Goal: Task Accomplishment & Management: Manage account settings

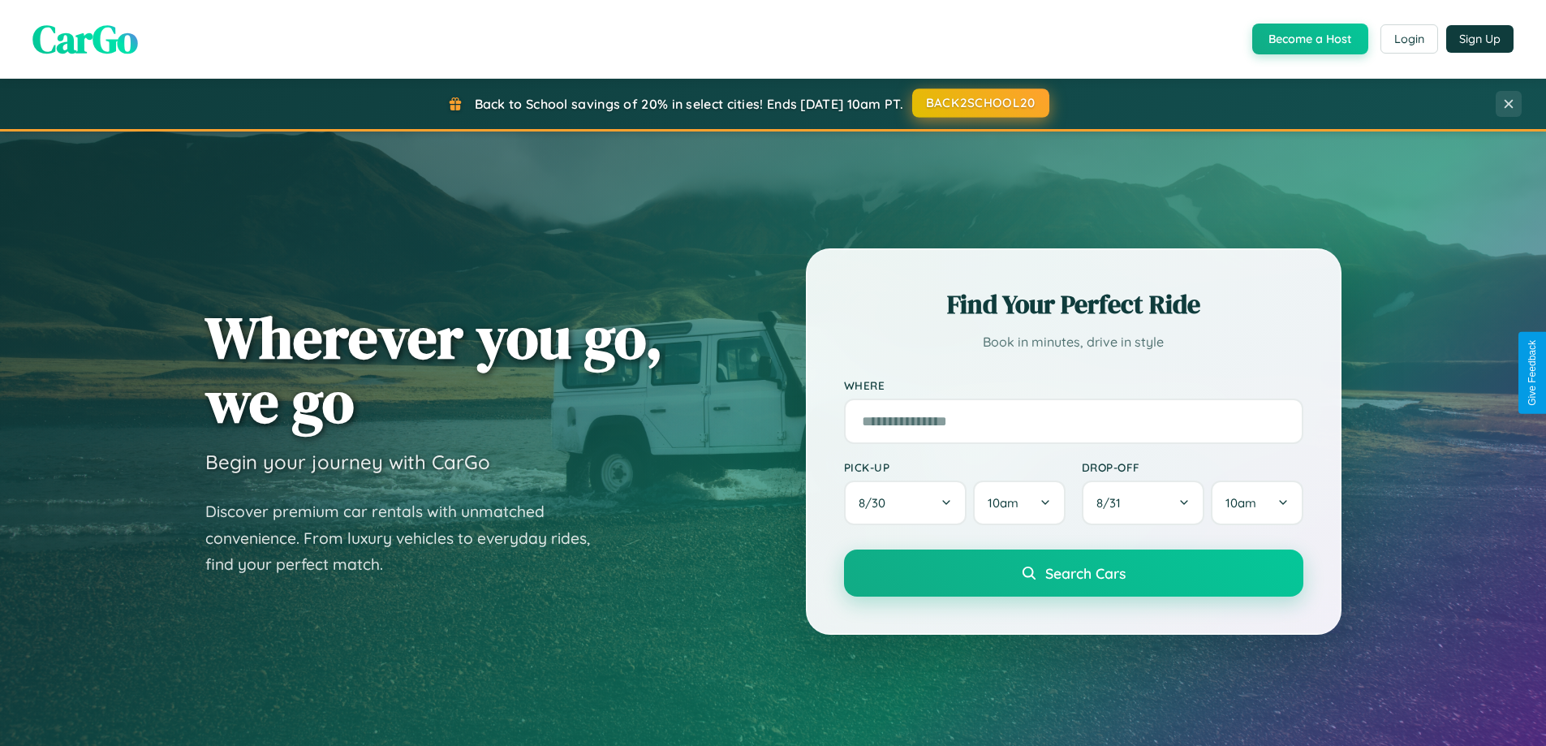
click at [979, 103] on button "BACK2SCHOOL20" at bounding box center [980, 102] width 137 height 29
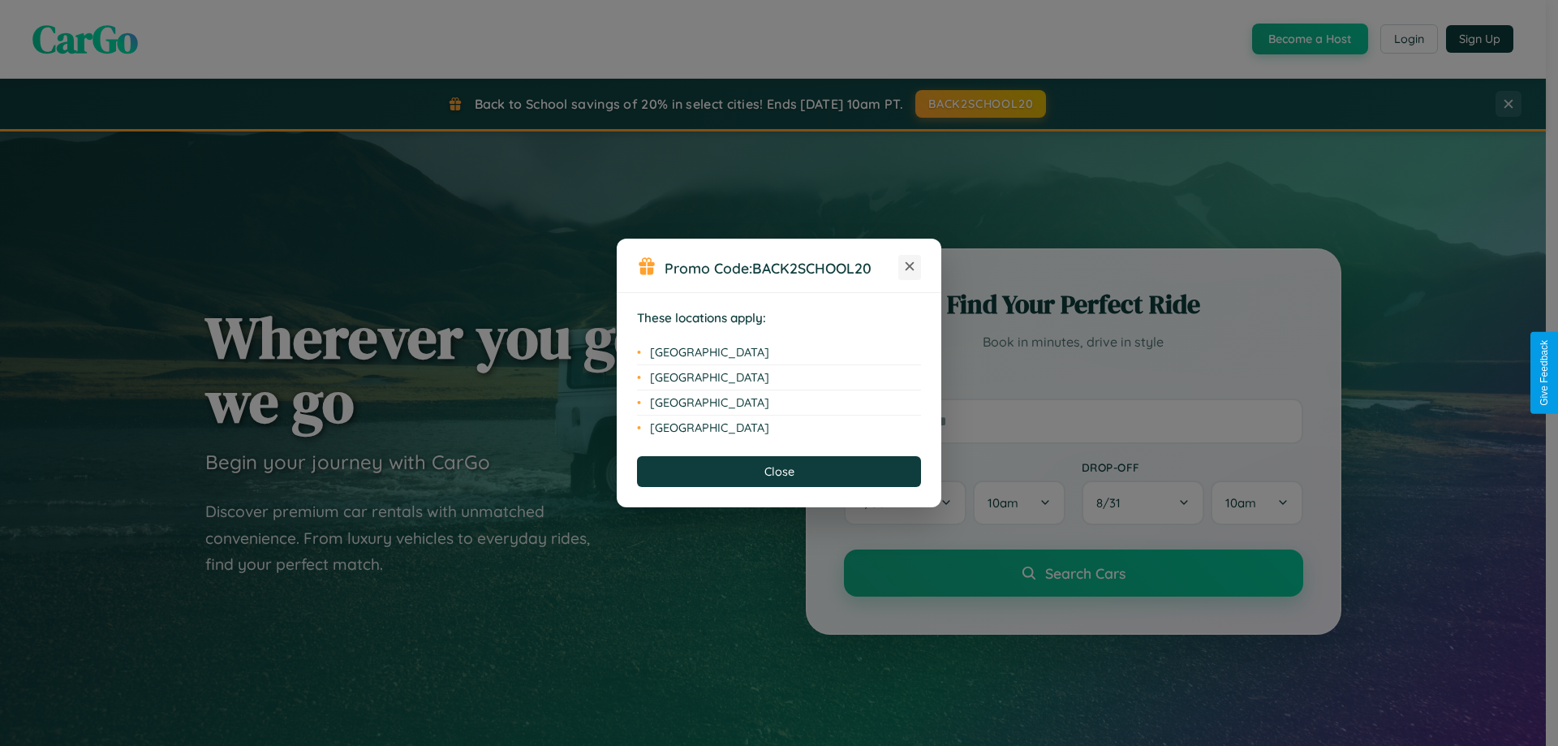
click at [910, 267] on icon at bounding box center [909, 266] width 9 height 9
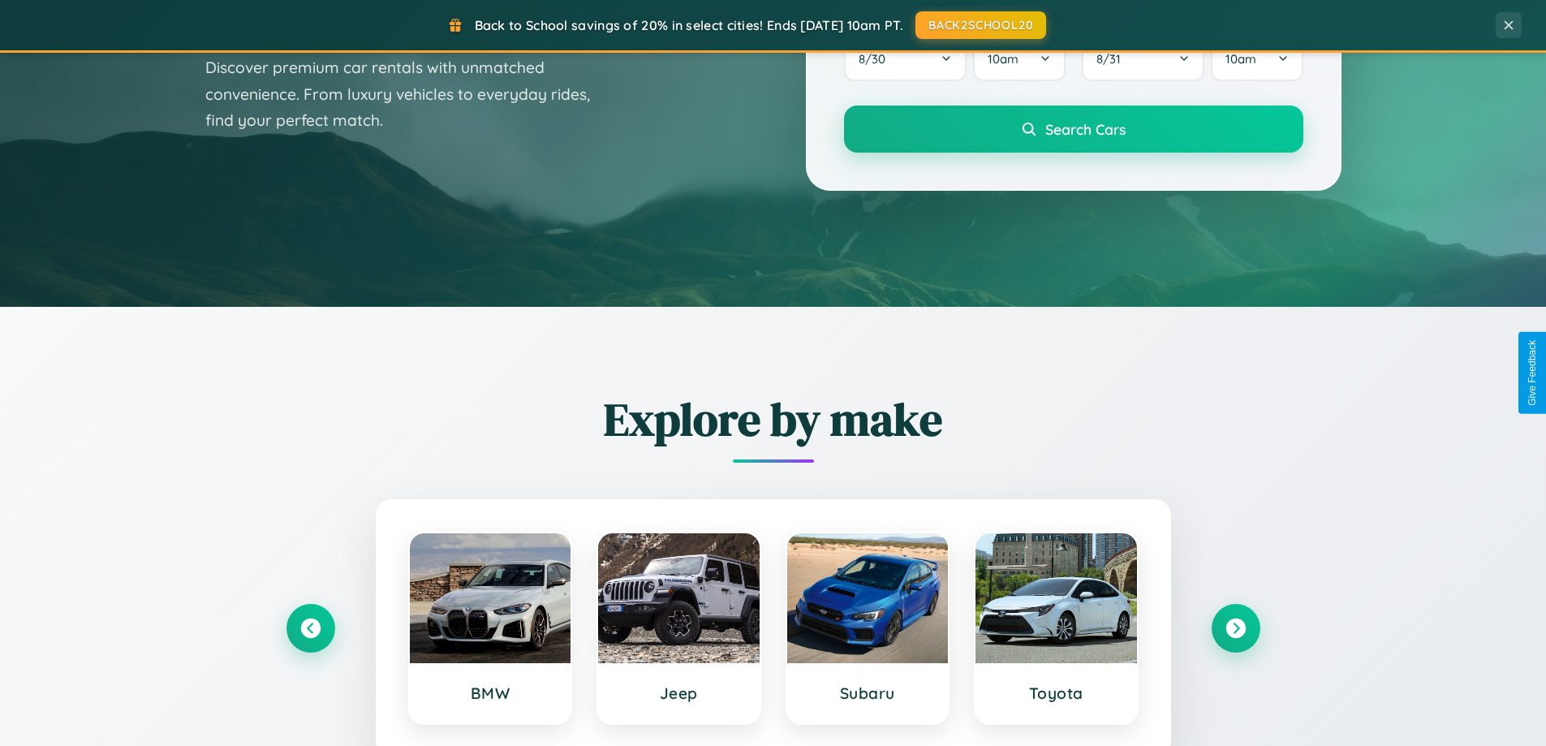
scroll to position [3122, 0]
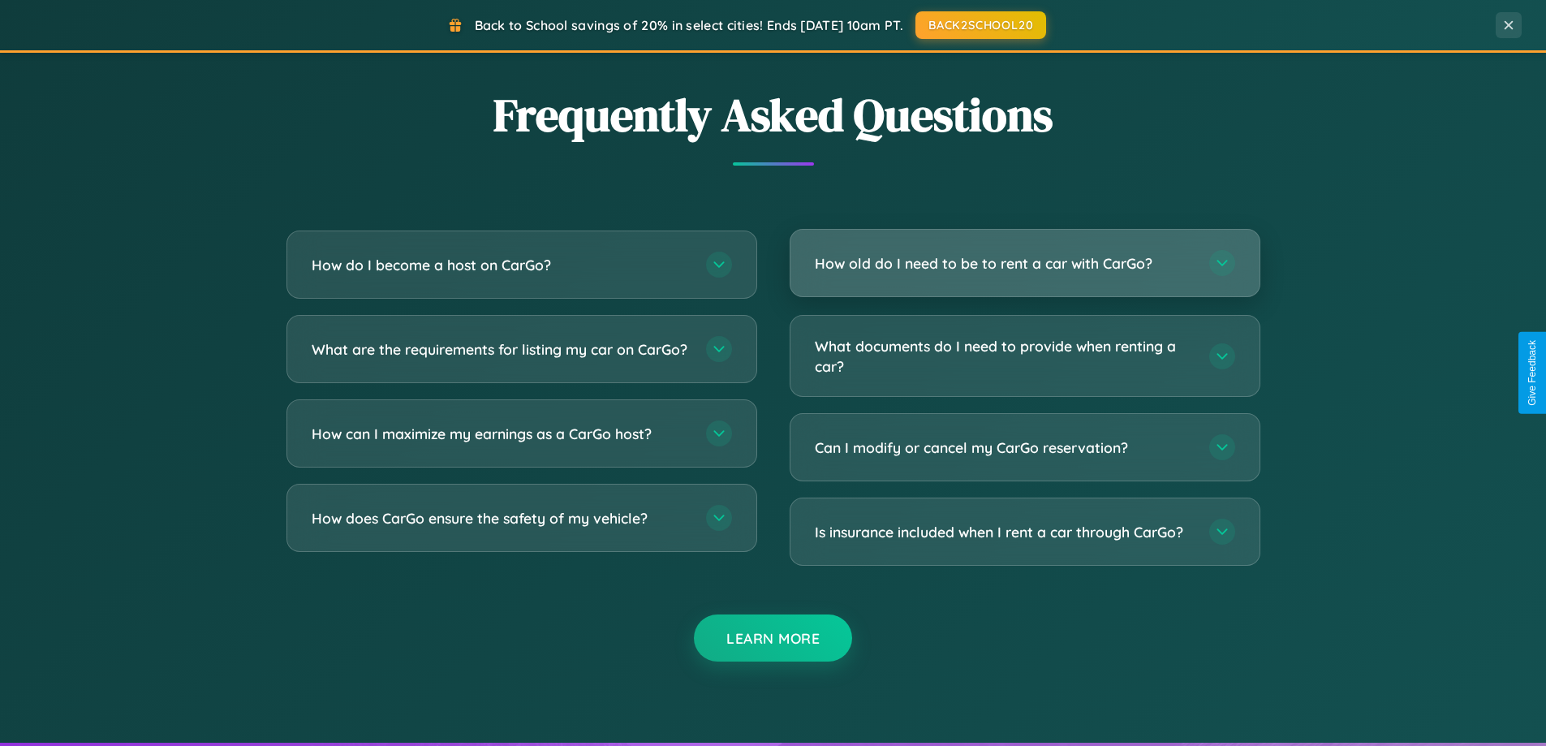
click at [1024, 263] on h3 "How old do I need to be to rent a car with CarGo?" at bounding box center [1004, 263] width 378 height 20
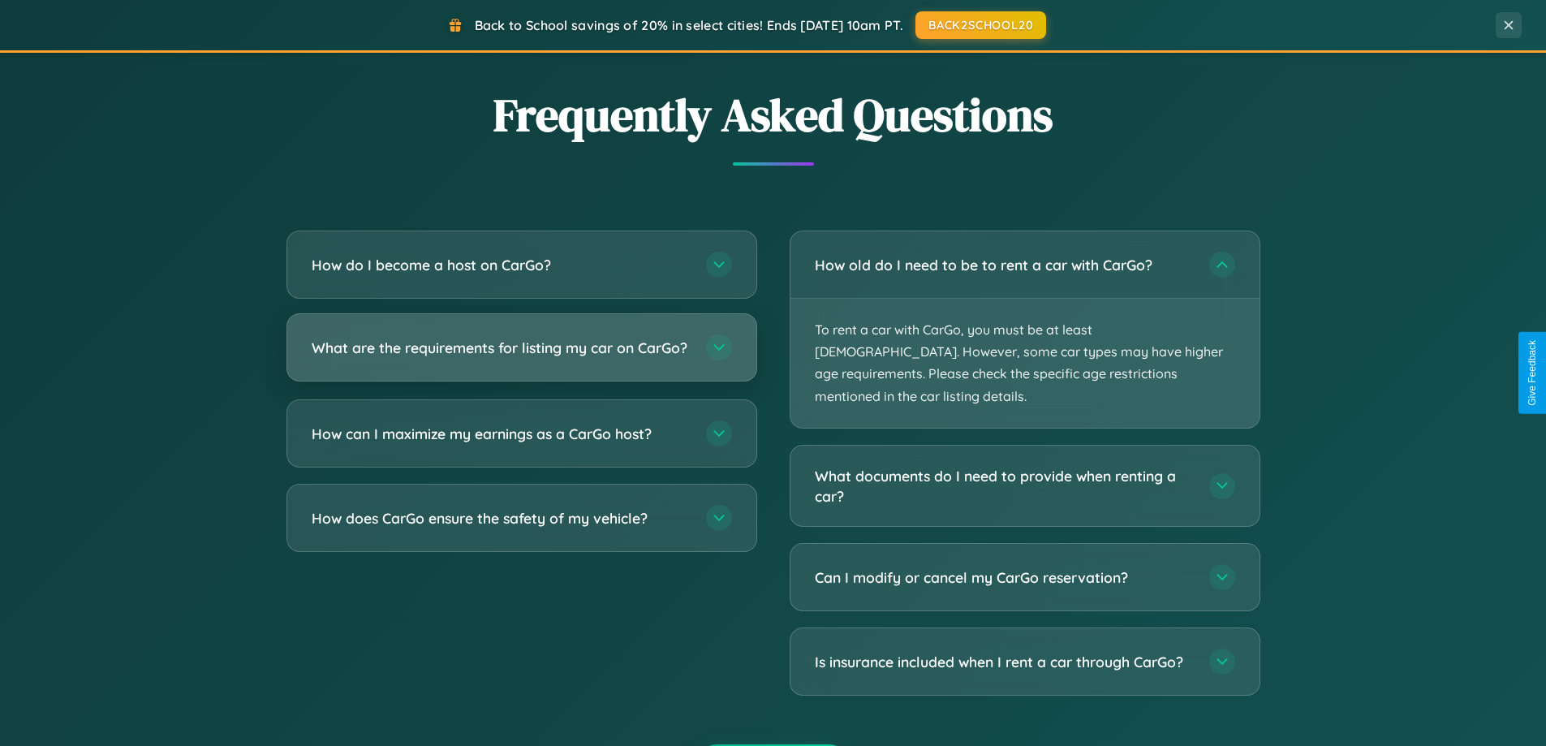
click at [521, 355] on h3 "What are the requirements for listing my car on CarGo?" at bounding box center [501, 348] width 378 height 20
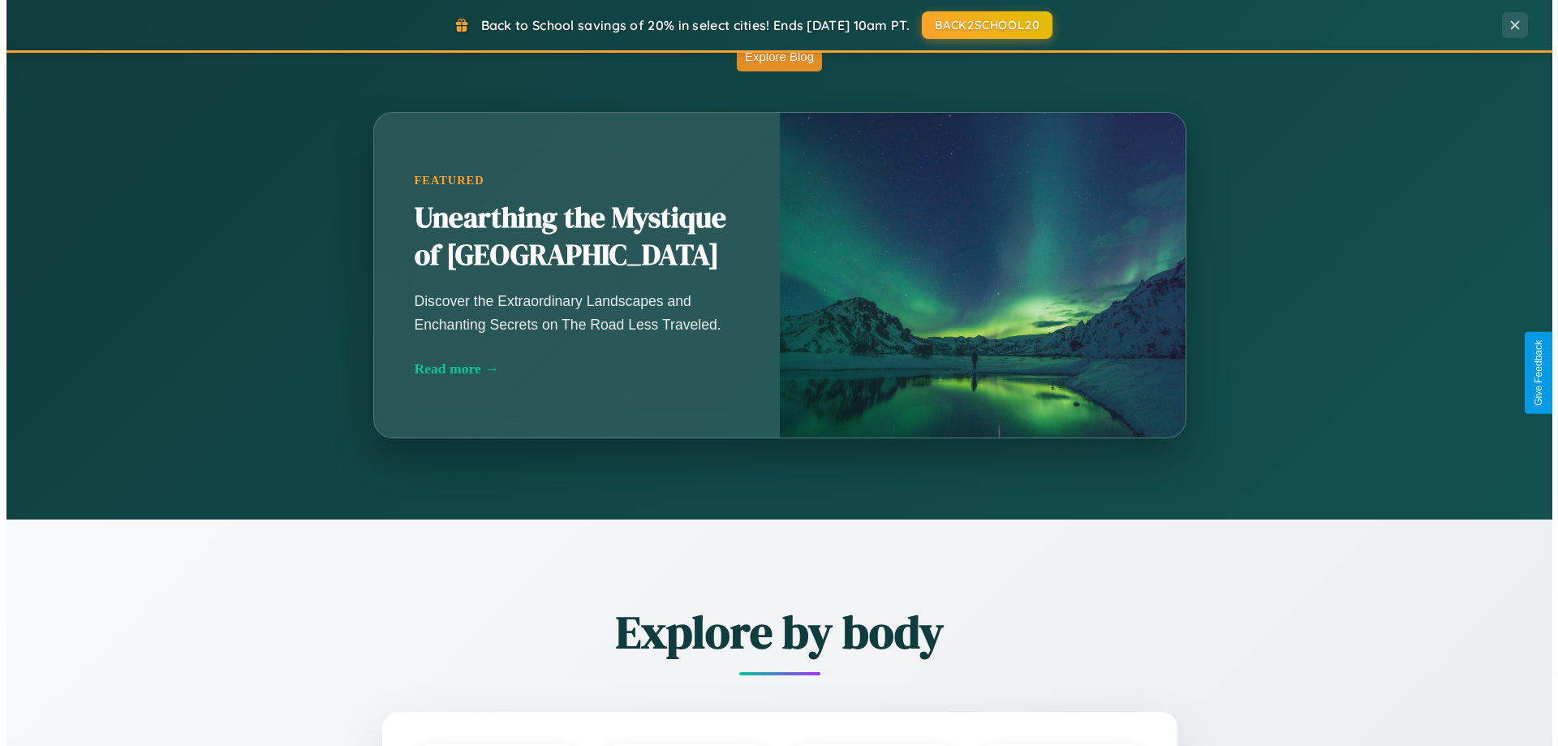
scroll to position [0, 0]
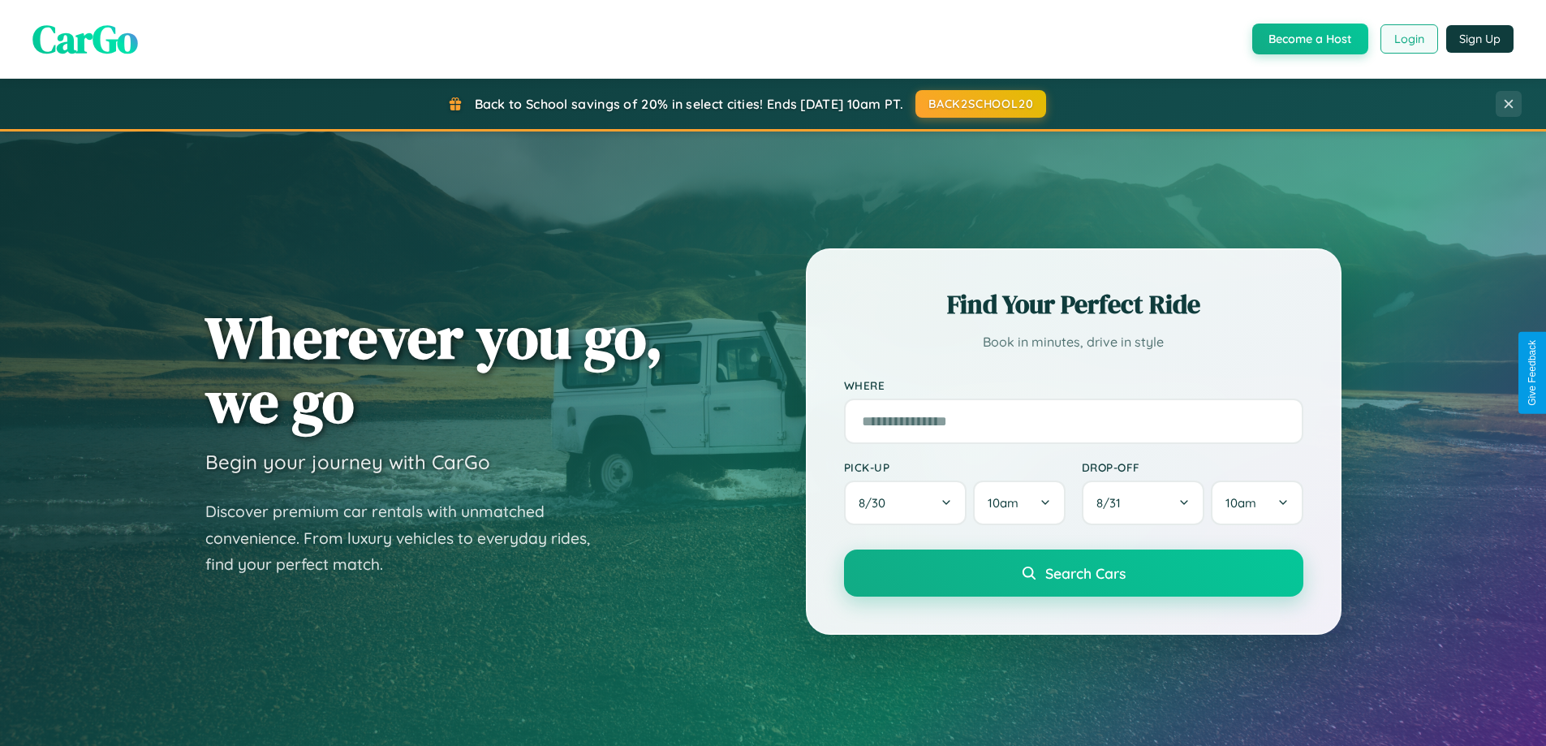
click at [1408, 39] on button "Login" at bounding box center [1409, 38] width 58 height 29
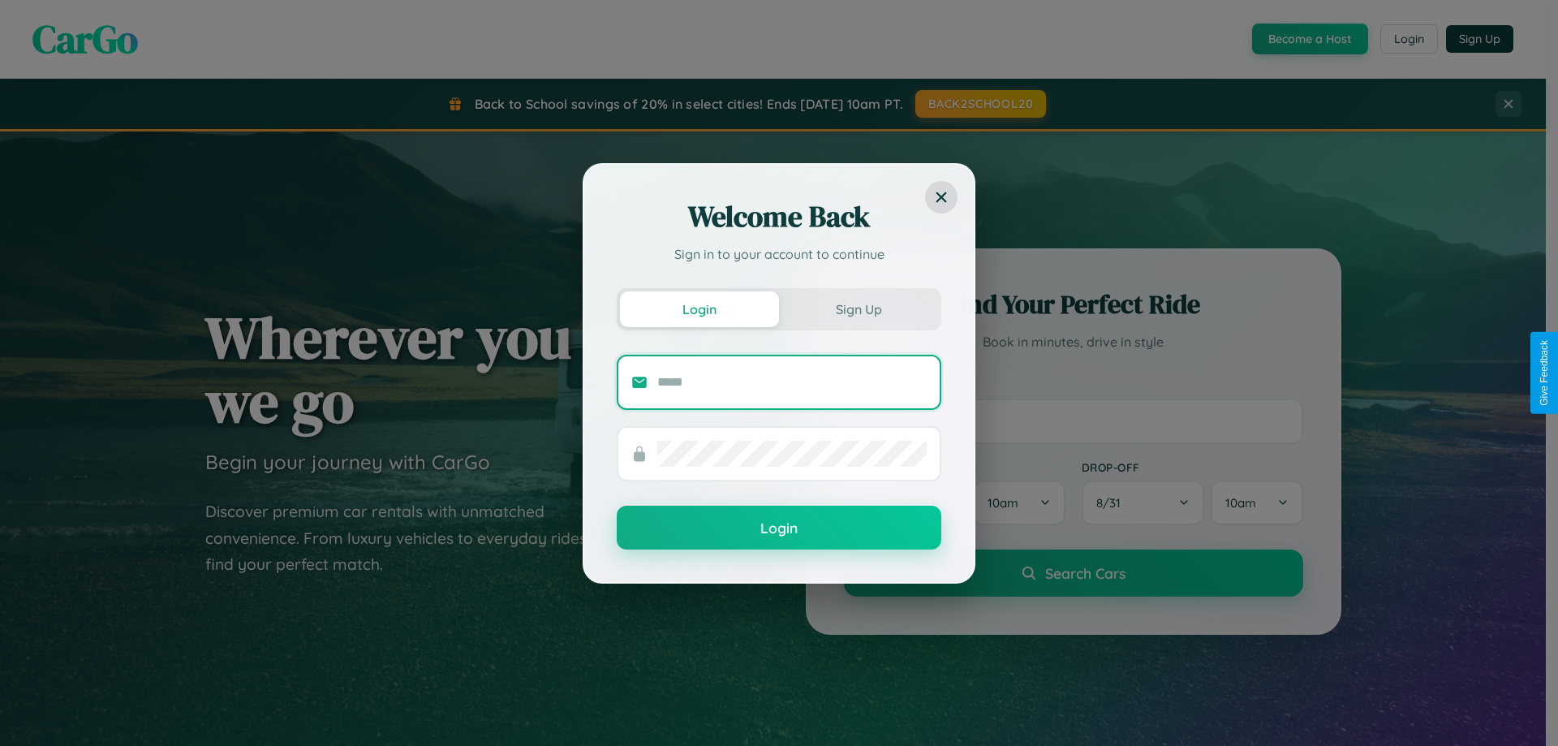
click at [792, 381] on input "text" at bounding box center [791, 382] width 269 height 26
type input "**********"
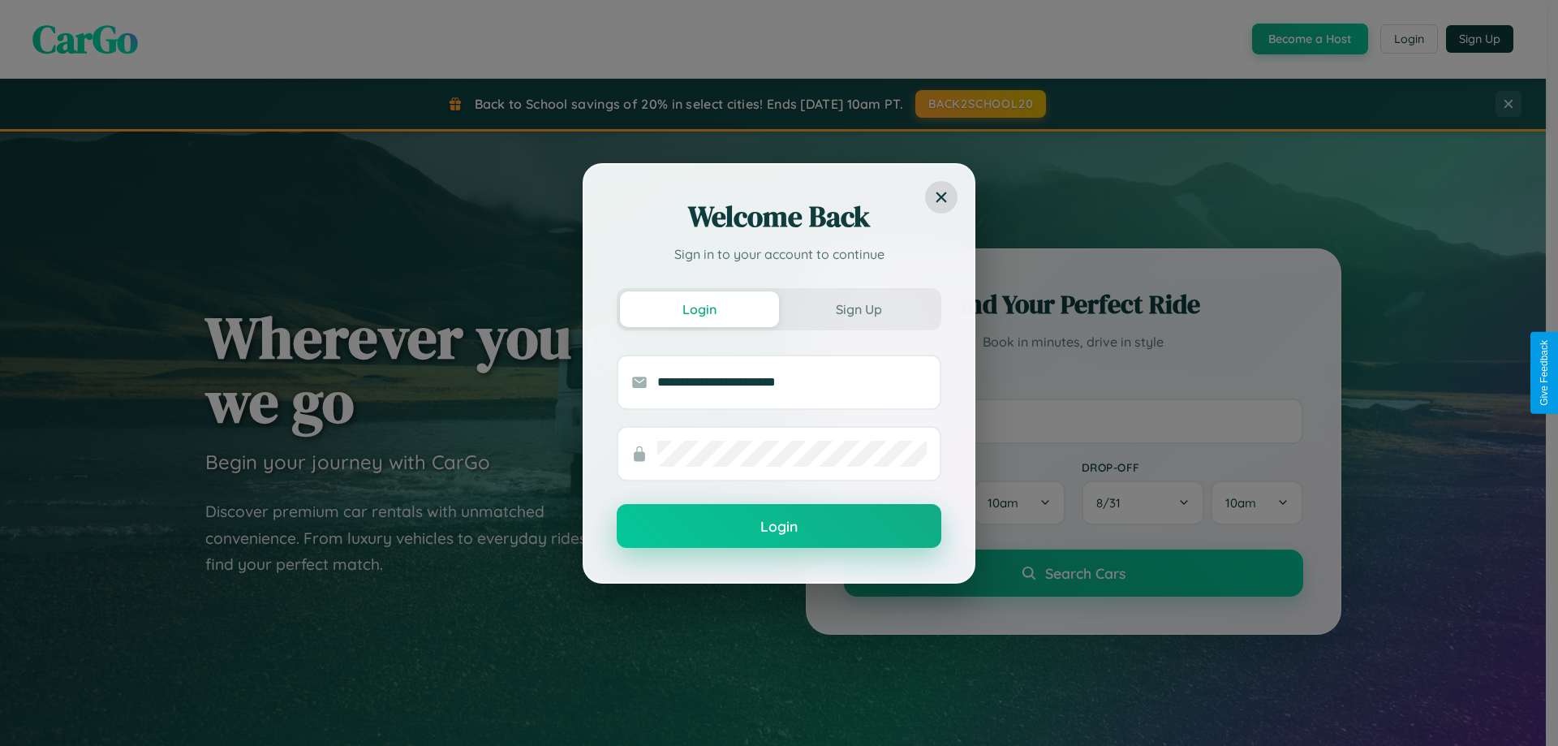
click at [779, 527] on button "Login" at bounding box center [779, 526] width 325 height 44
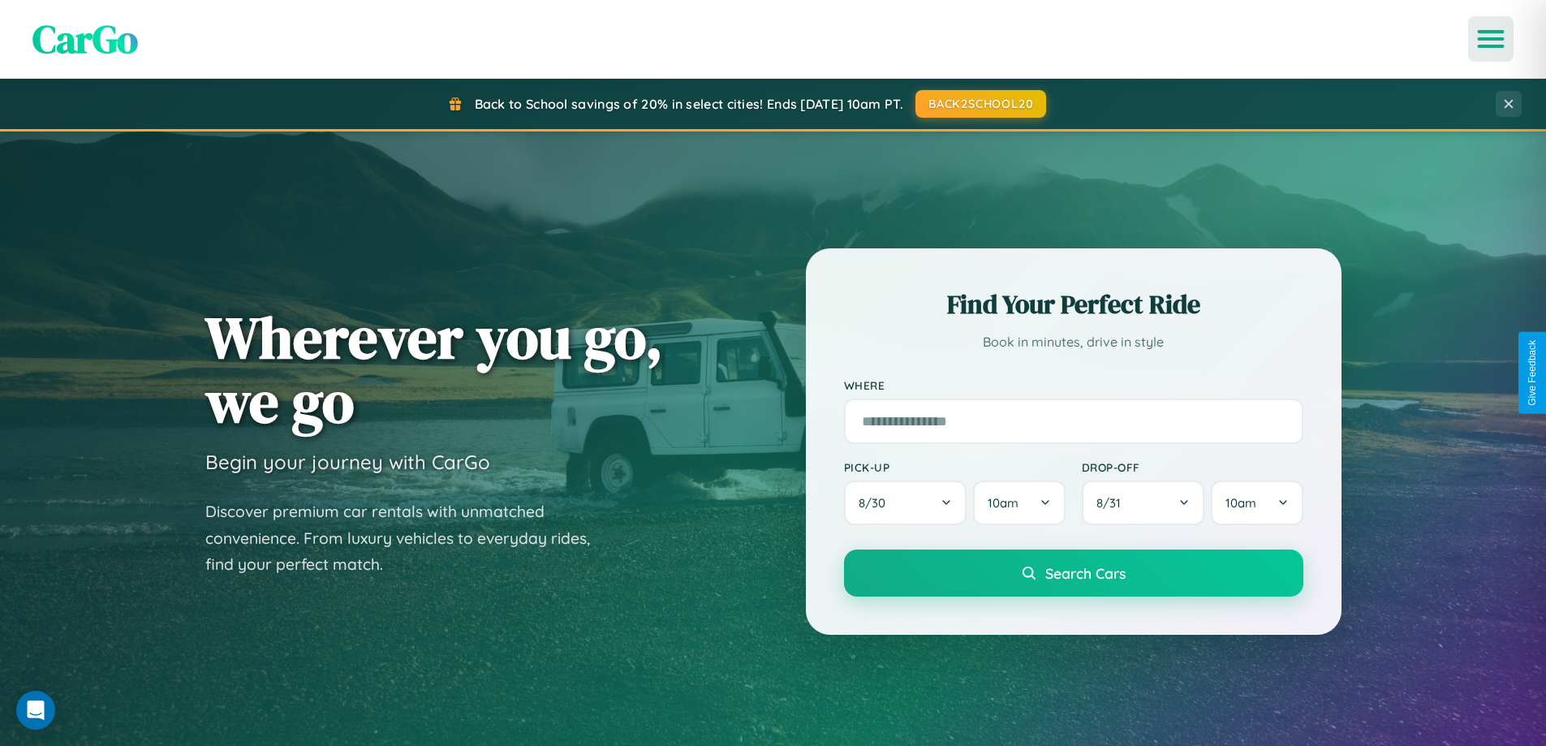
click at [1490, 39] on icon "Open menu" at bounding box center [1491, 39] width 24 height 15
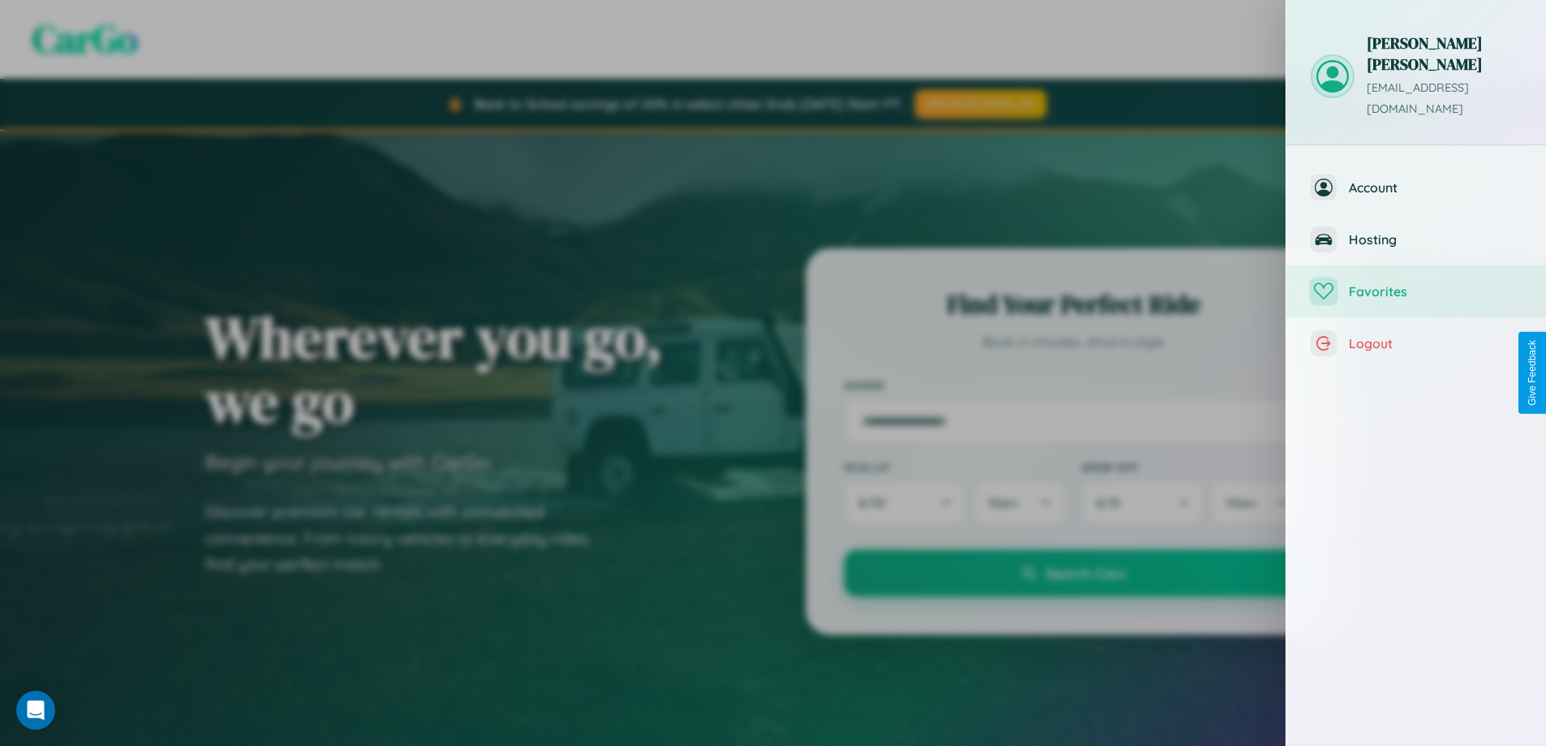
click at [1416, 283] on span "Favorites" at bounding box center [1434, 291] width 173 height 16
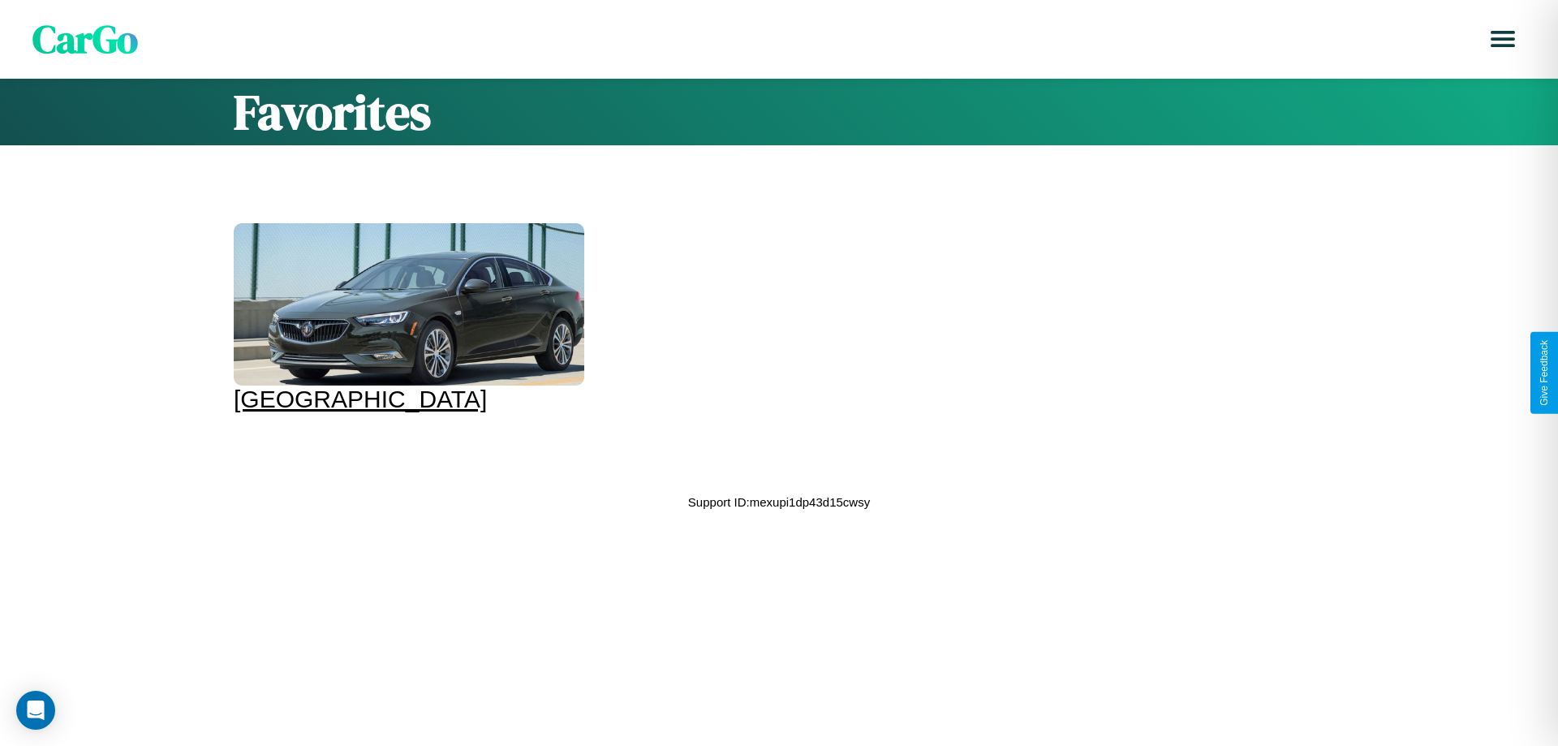
click at [406, 318] on div at bounding box center [409, 304] width 351 height 162
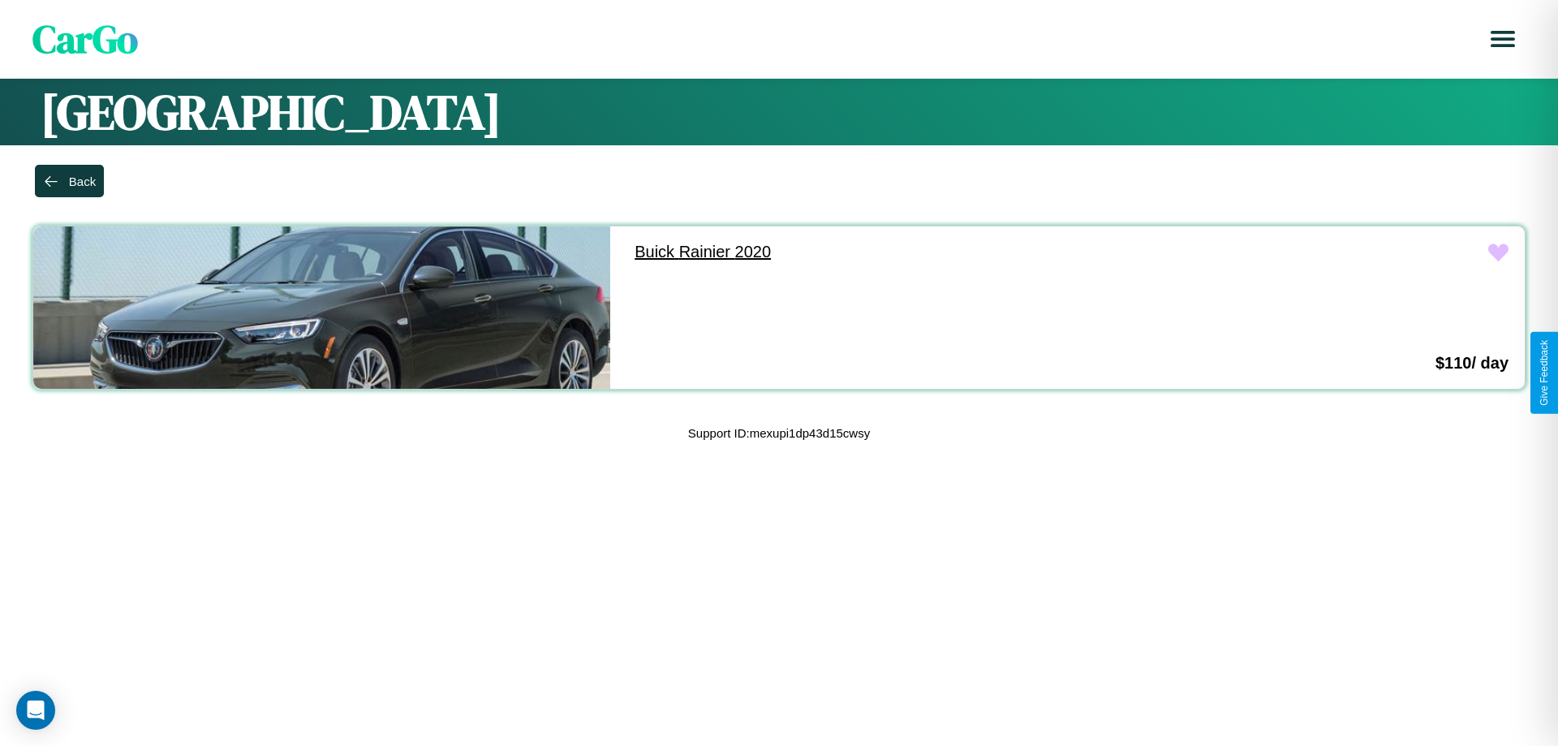
click at [899, 252] on link "Buick Rainier 2020" at bounding box center [906, 251] width 577 height 51
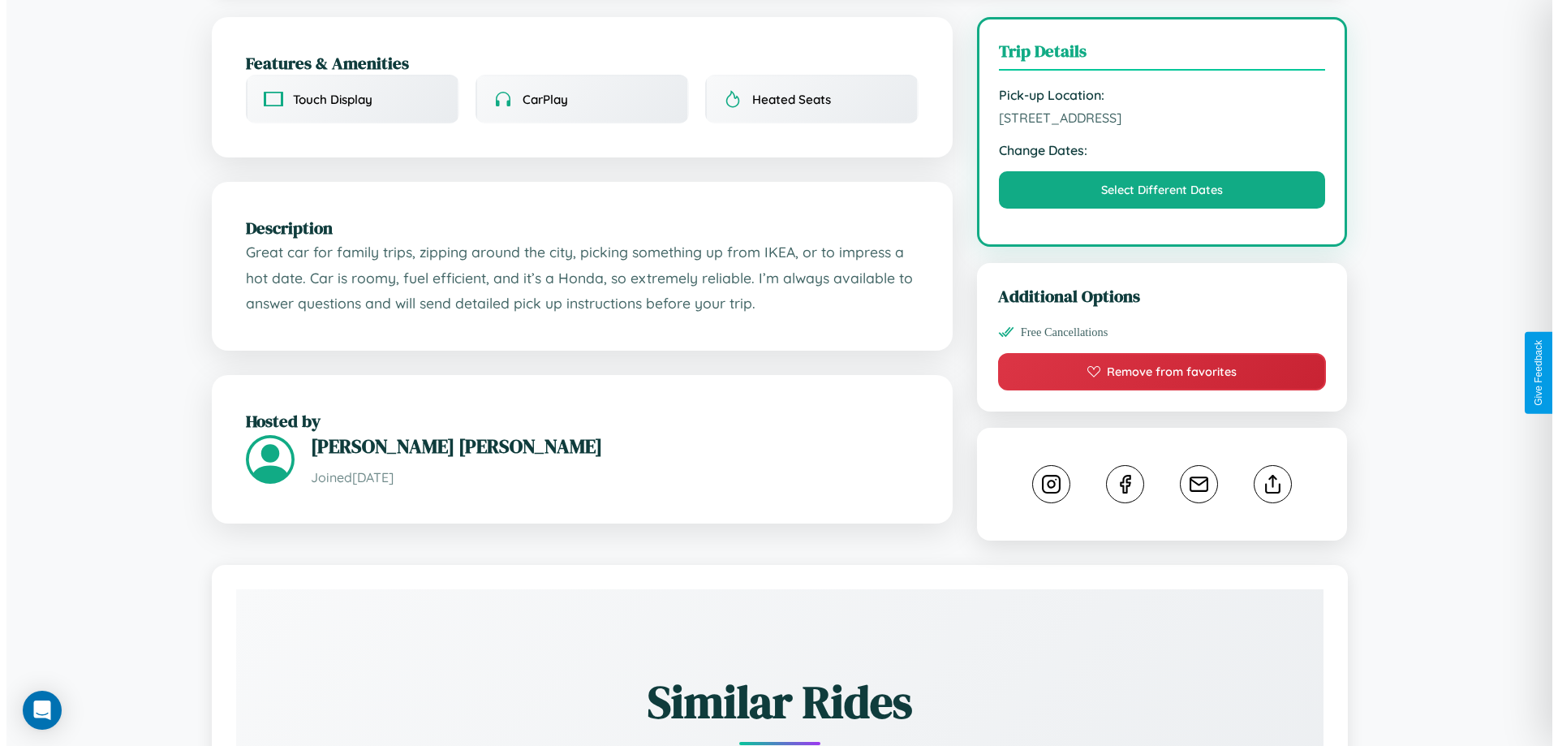
scroll to position [421, 0]
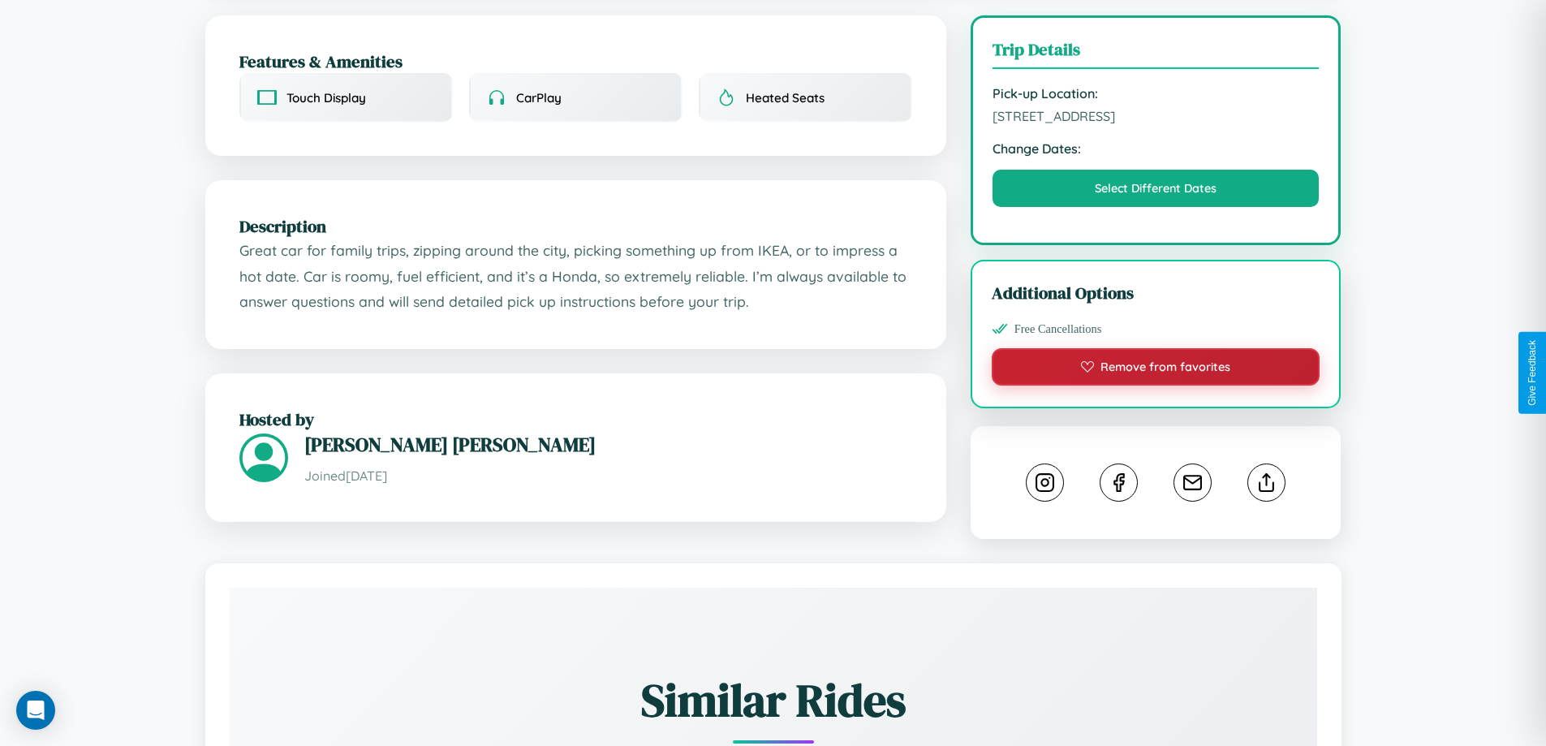
click at [1155, 369] on button "Remove from favorites" at bounding box center [1155, 366] width 329 height 37
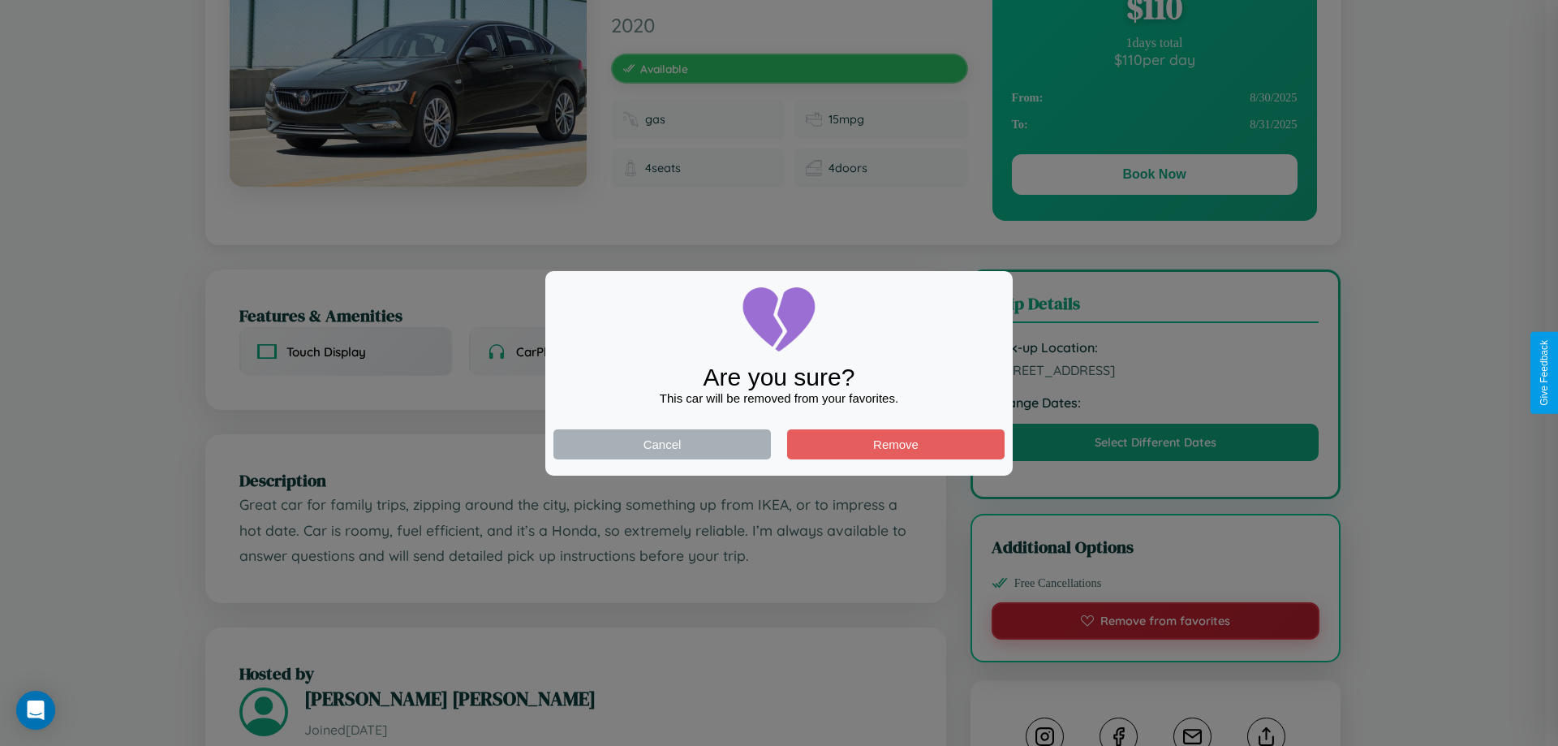
scroll to position [0, 0]
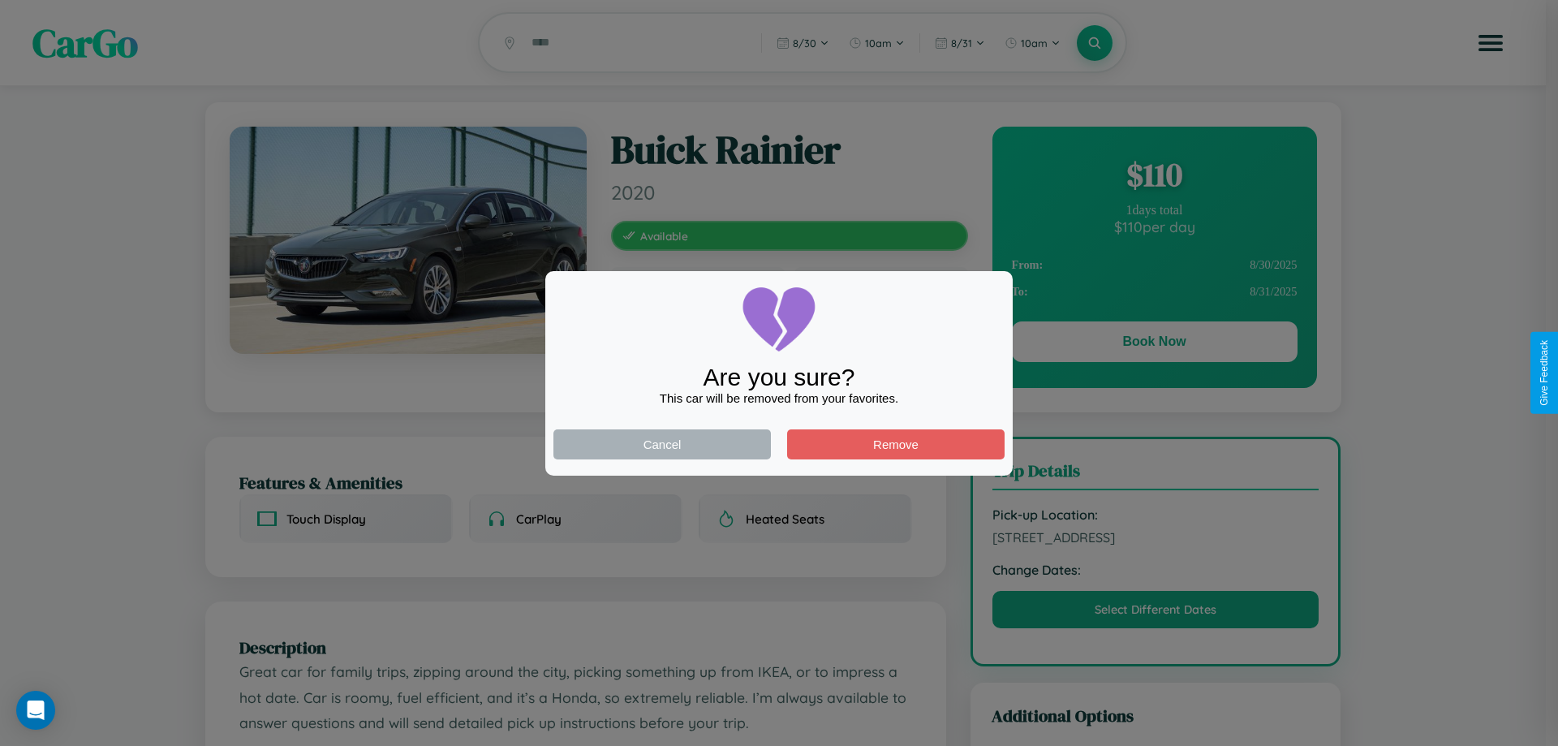
click at [1154, 344] on div at bounding box center [779, 373] width 1558 height 746
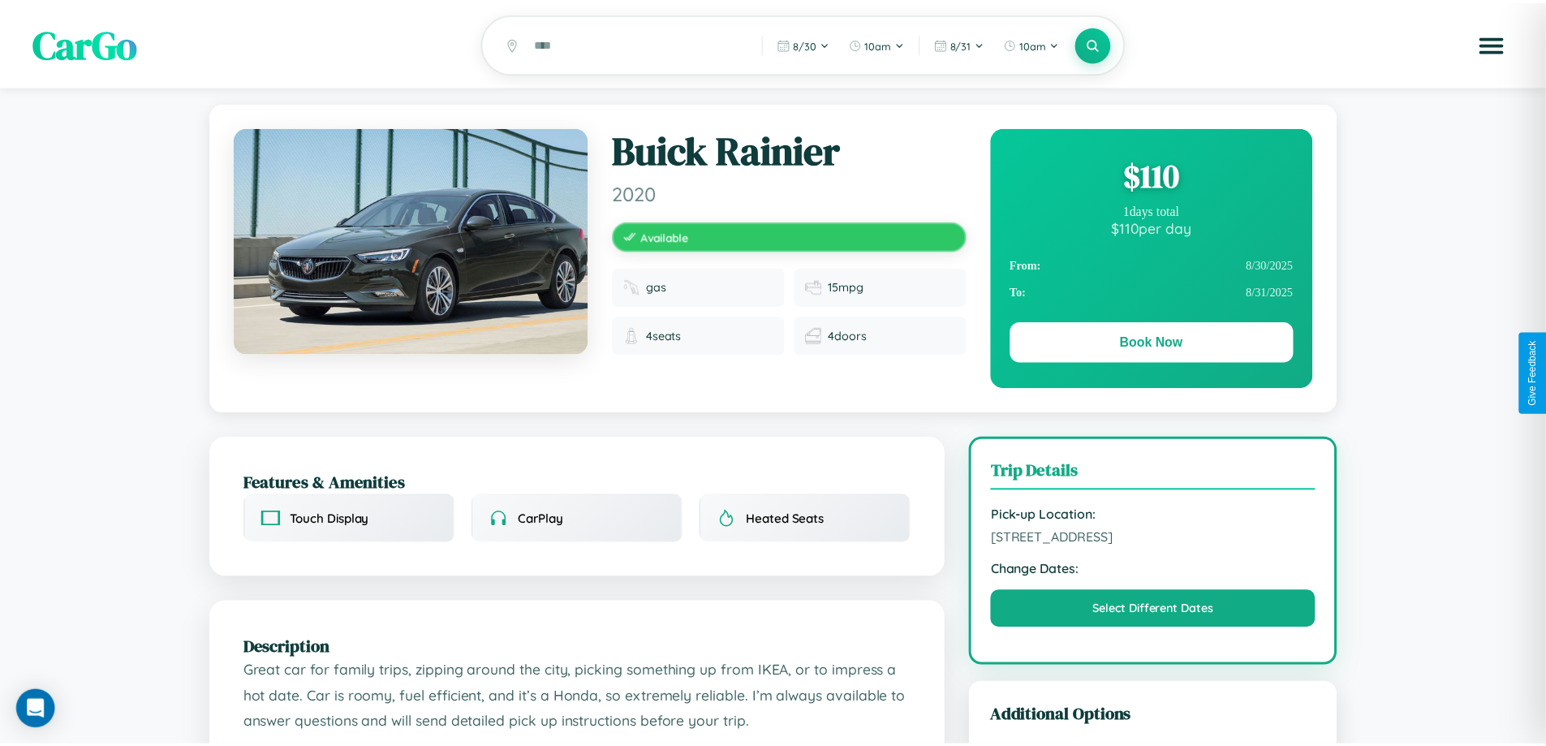
scroll to position [421, 0]
